Goal: Task Accomplishment & Management: Manage account settings

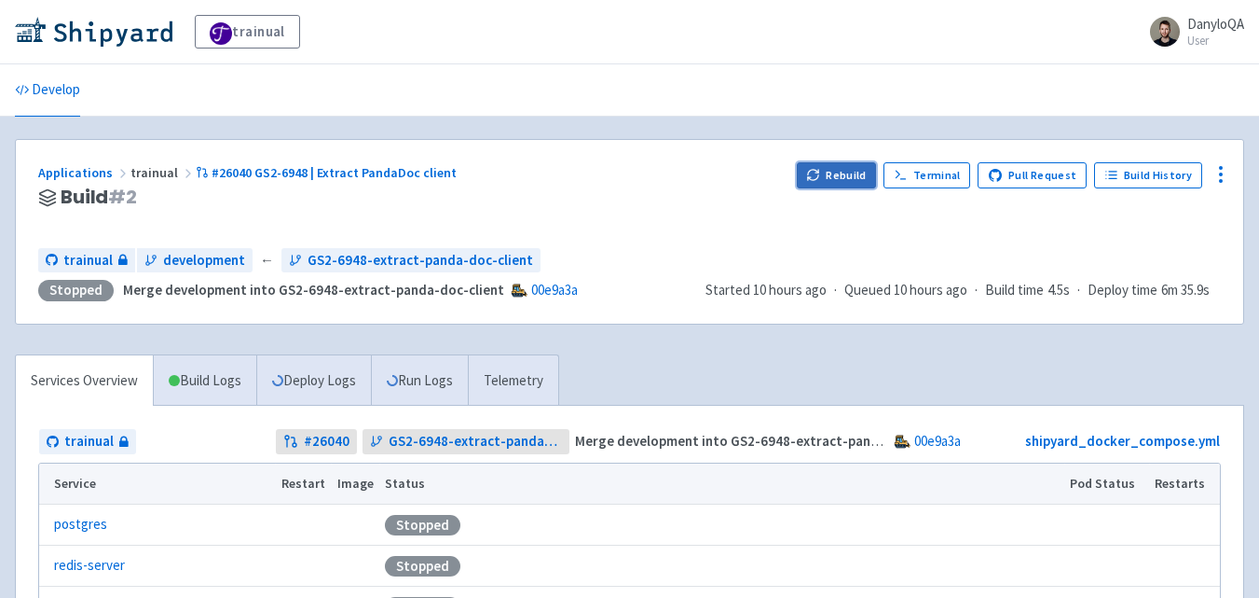
click at [851, 177] on button "Rebuild" at bounding box center [837, 175] width 80 height 26
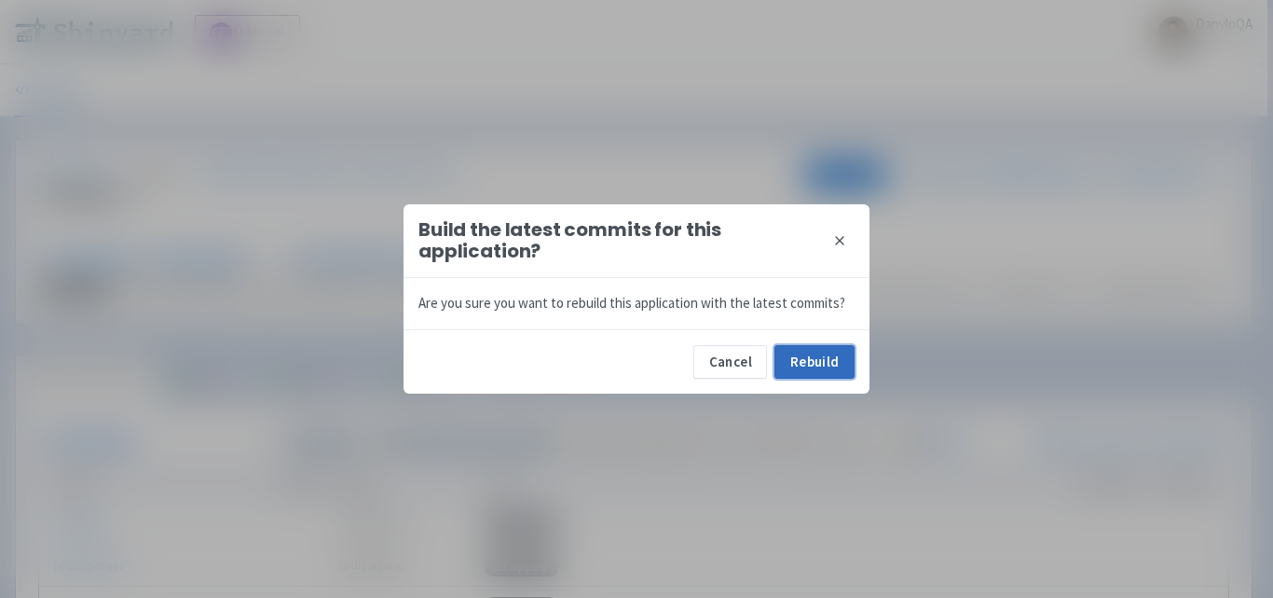
click at [807, 362] on button "Rebuild" at bounding box center [815, 362] width 80 height 34
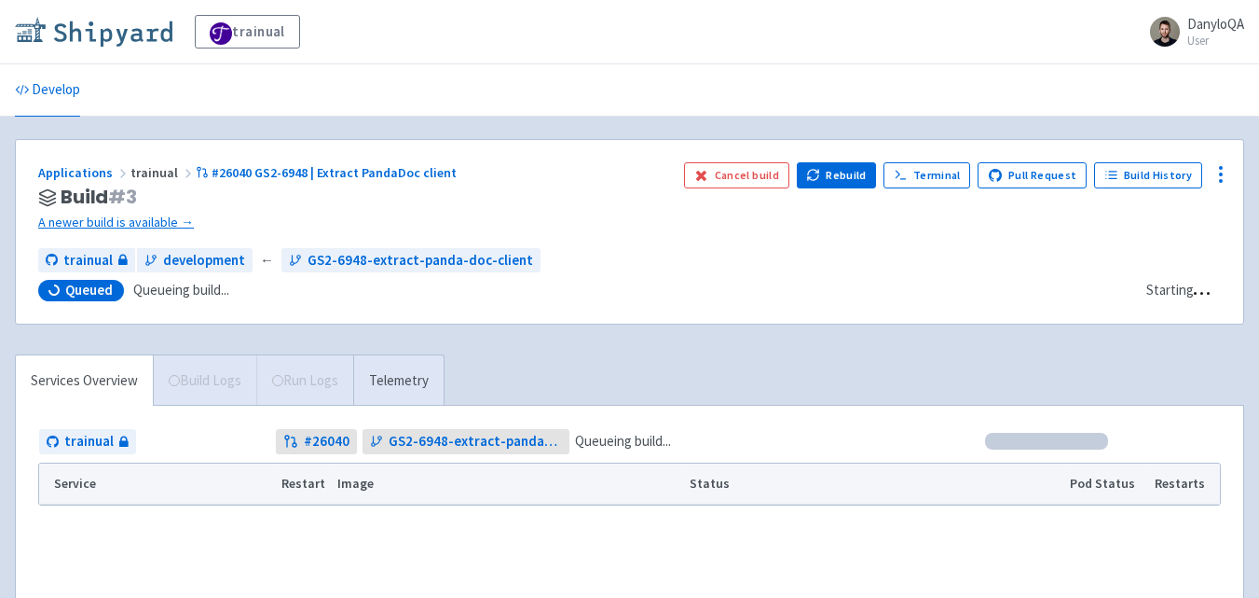
click at [126, 37] on img at bounding box center [94, 32] width 158 height 30
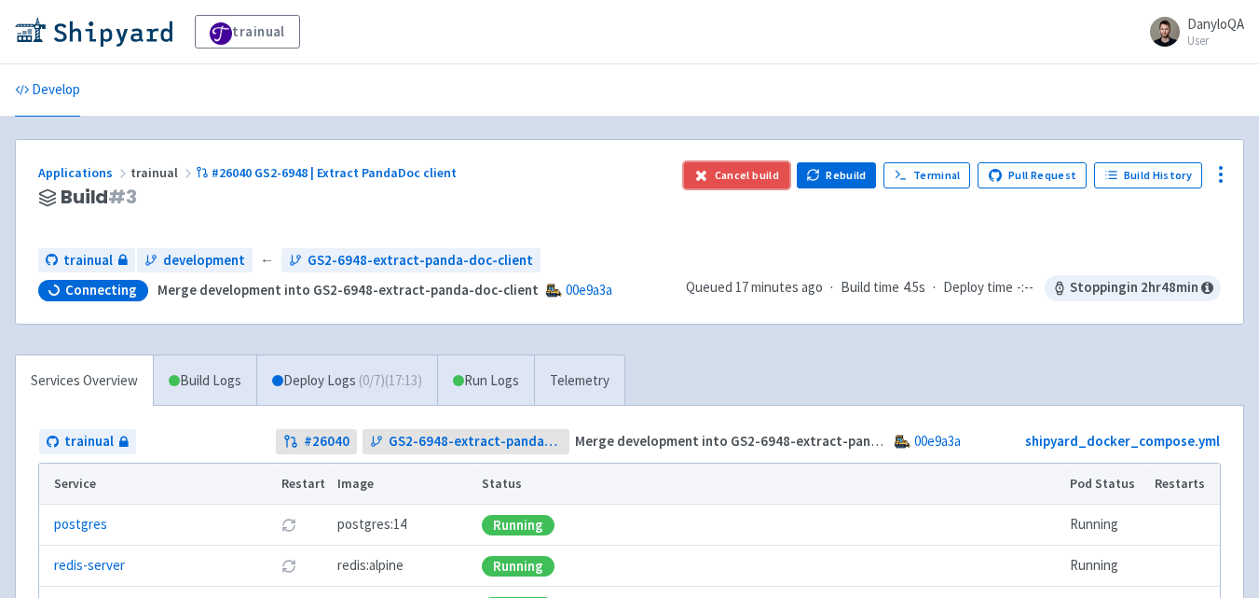
click at [723, 179] on button "Cancel build" at bounding box center [736, 175] width 105 height 26
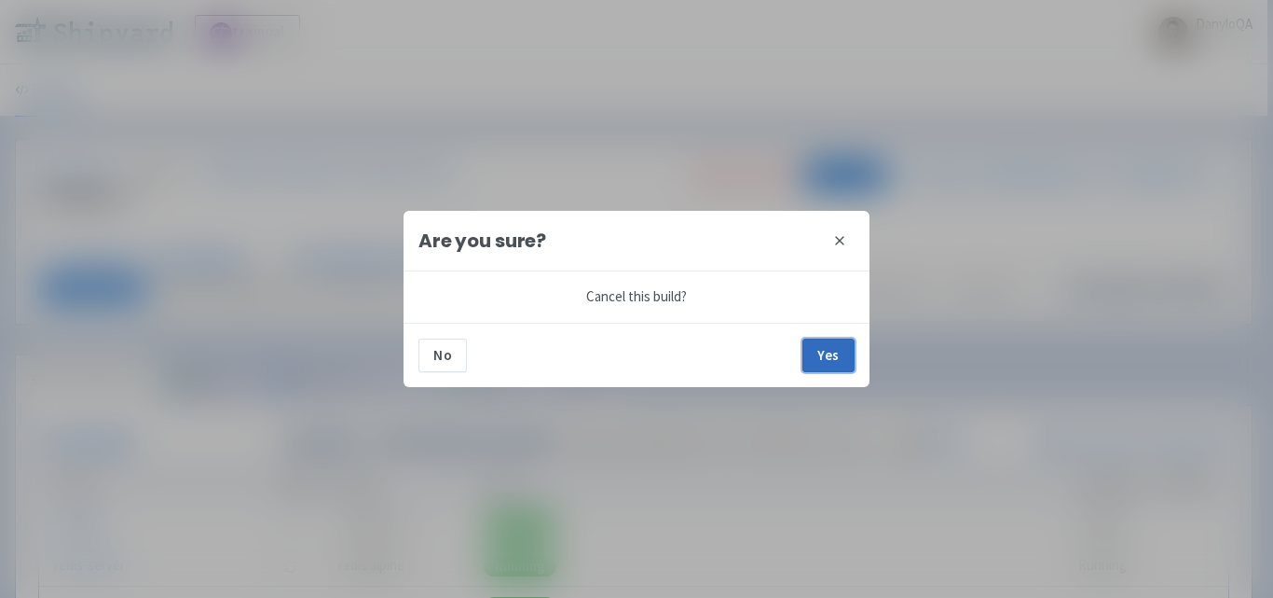
click at [820, 350] on button "Yes" at bounding box center [829, 355] width 52 height 34
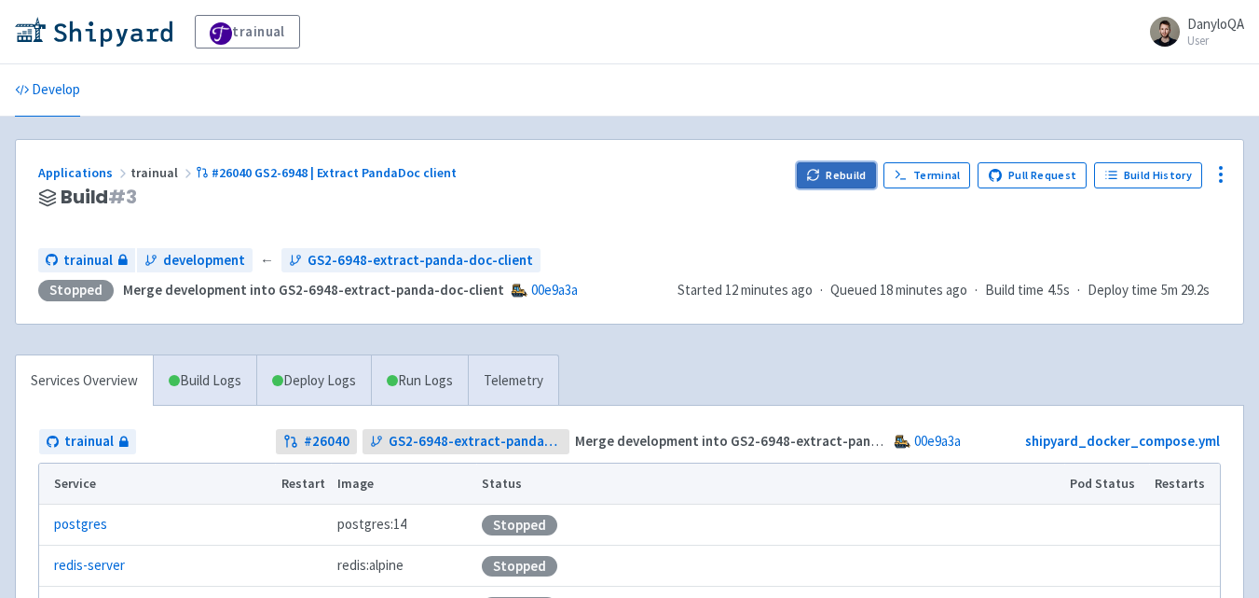
click at [811, 177] on icon "button" at bounding box center [809, 178] width 3 height 3
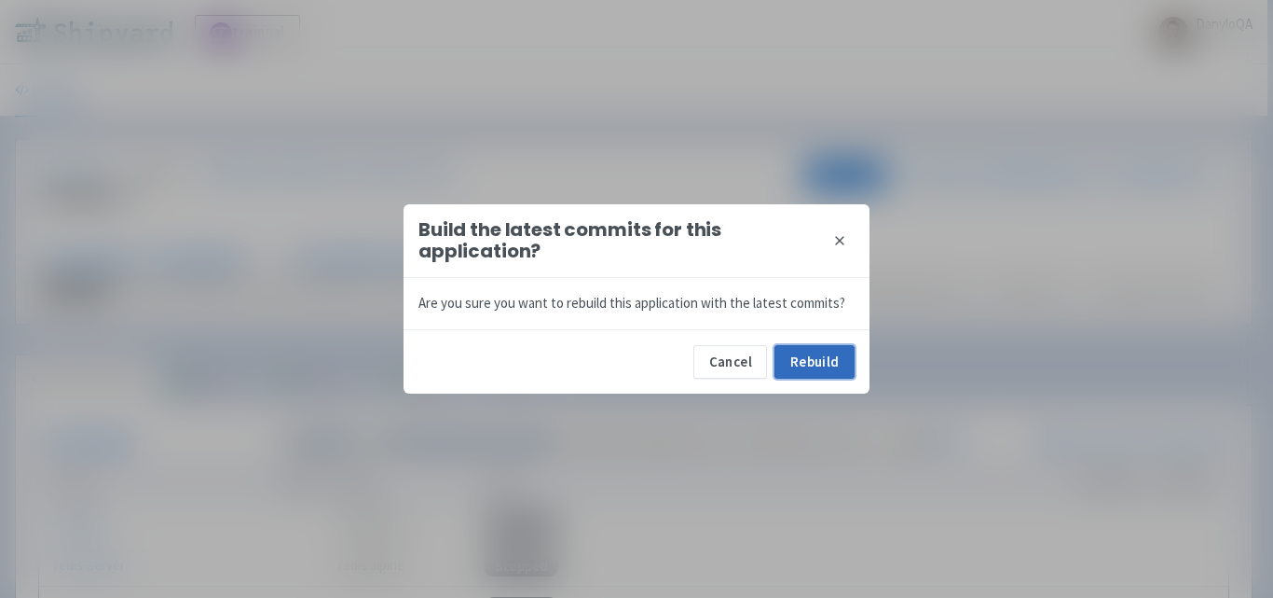
click at [806, 365] on button "Rebuild" at bounding box center [815, 362] width 80 height 34
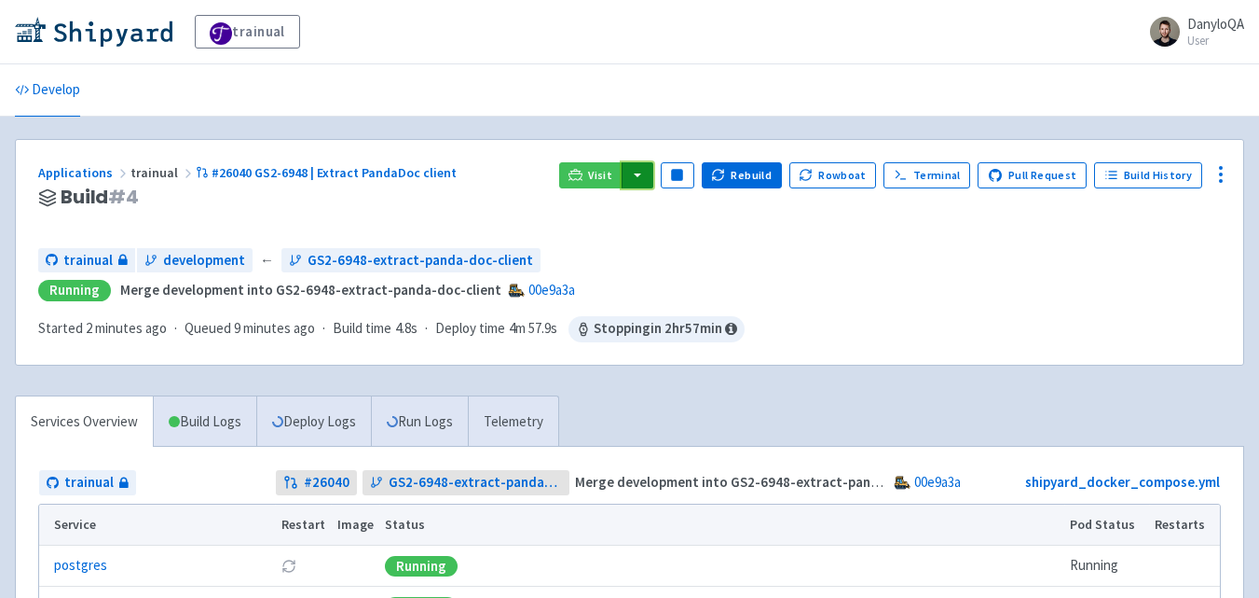
click at [646, 178] on button "button" at bounding box center [638, 175] width 32 height 26
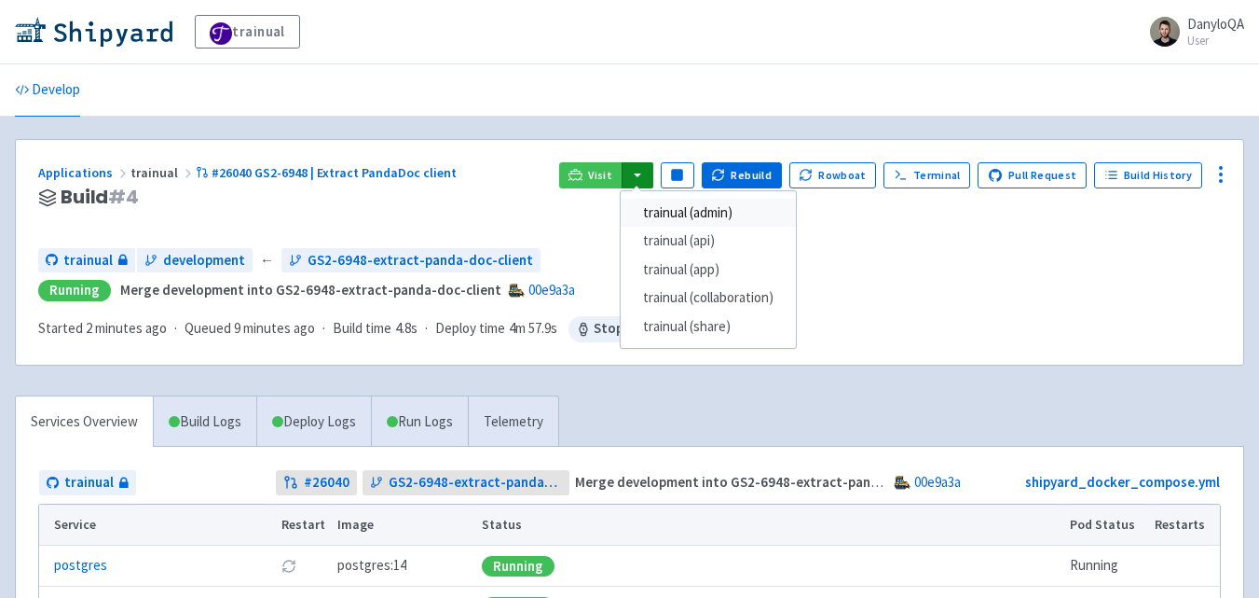
click at [698, 213] on link "trainual (admin)" at bounding box center [708, 213] width 175 height 29
